Goal: Task Accomplishment & Management: Use online tool/utility

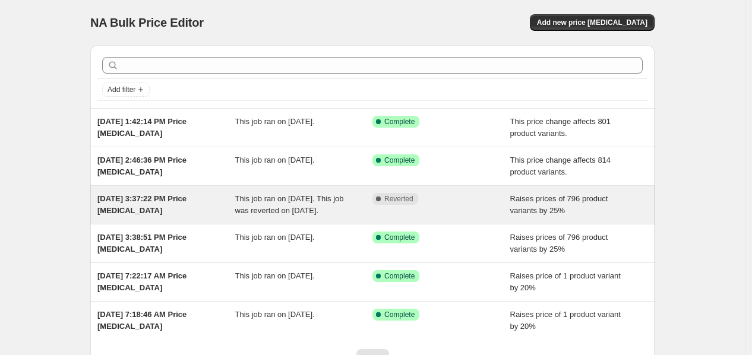
scroll to position [114, 0]
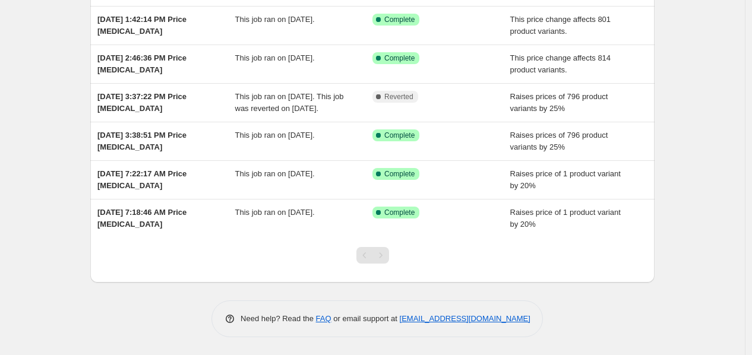
click at [373, 256] on div "Pagination" at bounding box center [365, 255] width 17 height 17
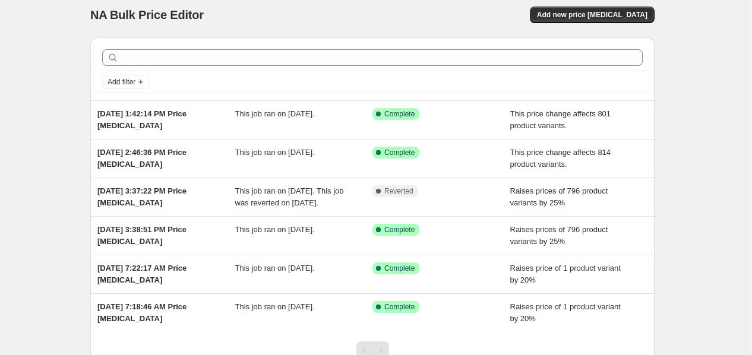
scroll to position [0, 0]
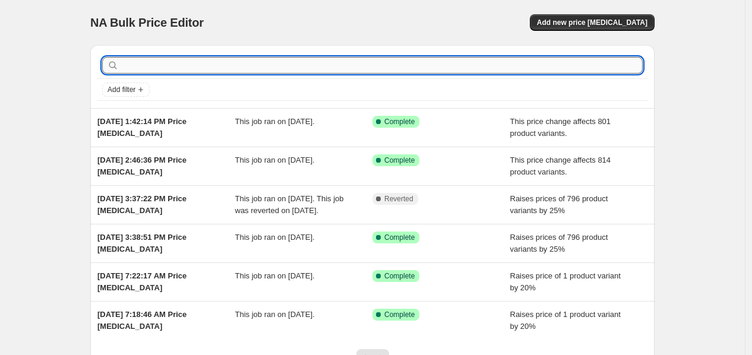
click at [133, 64] on input "text" at bounding box center [382, 65] width 522 height 17
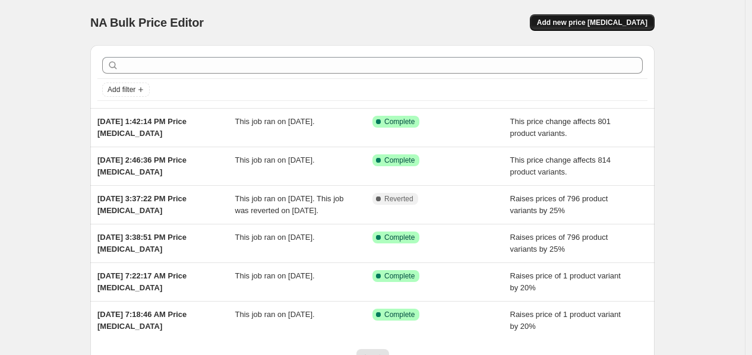
click at [584, 24] on span "Add new price [MEDICAL_DATA]" at bounding box center [592, 23] width 111 height 10
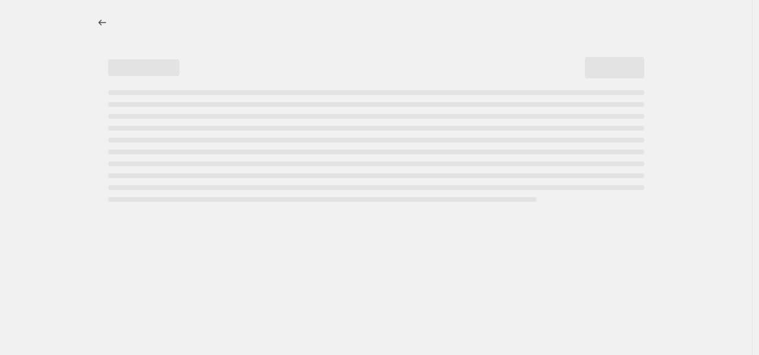
select select "percentage"
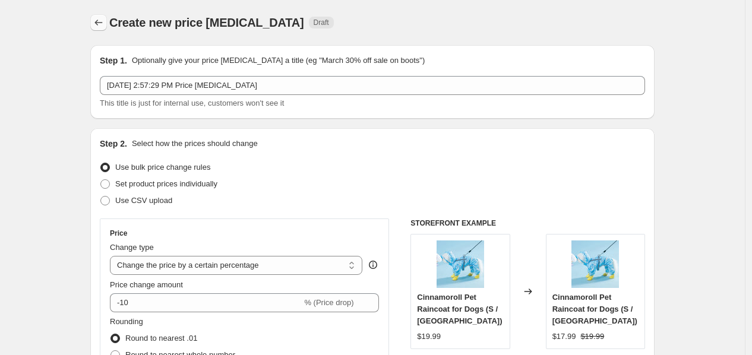
click at [101, 17] on icon "Price change jobs" at bounding box center [99, 23] width 12 height 12
